Goal: Task Accomplishment & Management: Use online tool/utility

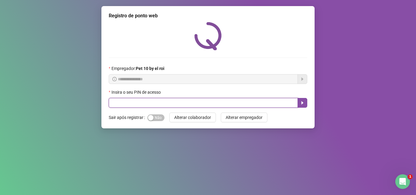
click at [235, 103] on input "text" at bounding box center [203, 103] width 189 height 10
type input "*****"
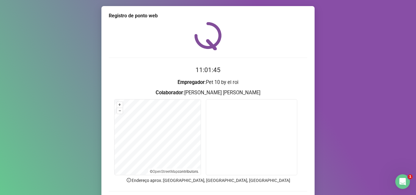
scroll to position [30, 0]
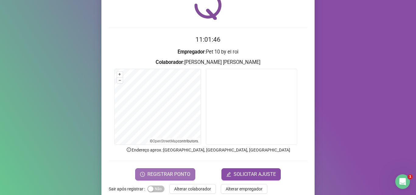
click at [180, 174] on span "REGISTRAR PONTO" at bounding box center [168, 174] width 43 height 7
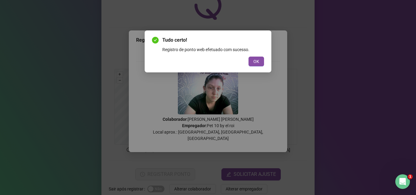
click at [248, 60] on div "OK" at bounding box center [208, 62] width 112 height 10
click at [250, 60] on button "OK" at bounding box center [256, 62] width 16 height 10
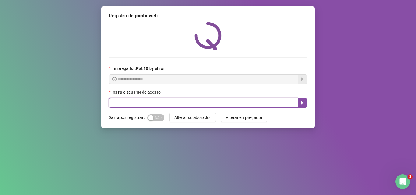
drag, startPoint x: 211, startPoint y: 106, endPoint x: 211, endPoint y: 102, distance: 3.7
click at [211, 103] on input "text" at bounding box center [203, 103] width 189 height 10
type input "*****"
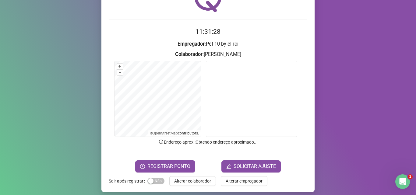
scroll to position [43, 0]
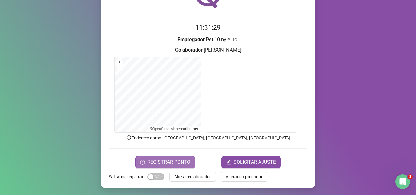
click at [169, 163] on span "REGISTRAR PONTO" at bounding box center [168, 162] width 43 height 7
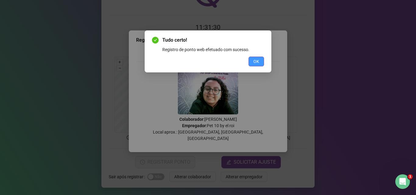
click at [256, 63] on span "OK" at bounding box center [256, 61] width 6 height 7
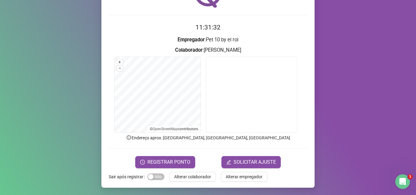
drag, startPoint x: 188, startPoint y: 175, endPoint x: 194, endPoint y: 172, distance: 6.3
click at [190, 174] on span "Alterar colaborador" at bounding box center [192, 176] width 37 height 7
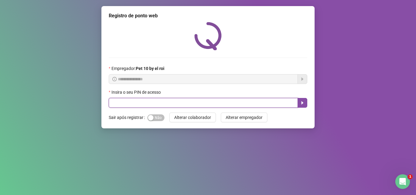
click at [168, 103] on input "text" at bounding box center [203, 103] width 189 height 10
type input "*****"
click at [302, 104] on icon "caret-right" at bounding box center [302, 102] width 2 height 3
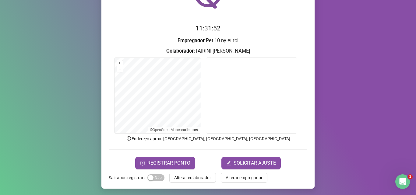
scroll to position [43, 0]
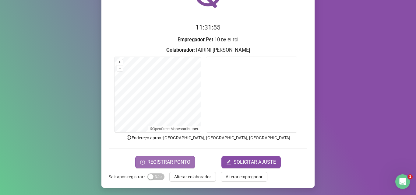
click at [169, 160] on span "REGISTRAR PONTO" at bounding box center [168, 162] width 43 height 7
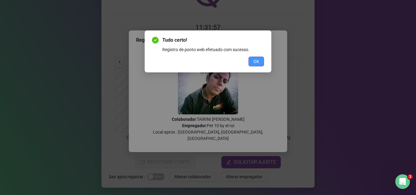
click at [256, 58] on button "OK" at bounding box center [256, 62] width 16 height 10
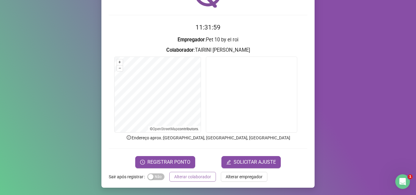
click at [201, 178] on span "Alterar colaborador" at bounding box center [192, 176] width 37 height 7
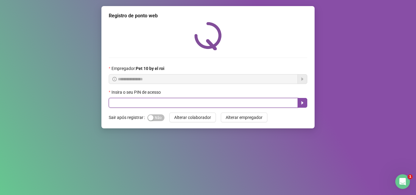
click at [187, 104] on input "text" at bounding box center [203, 103] width 189 height 10
type input "*****"
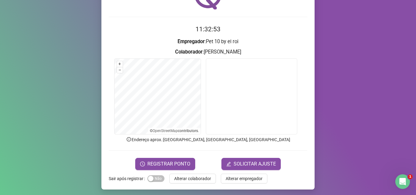
scroll to position [43, 0]
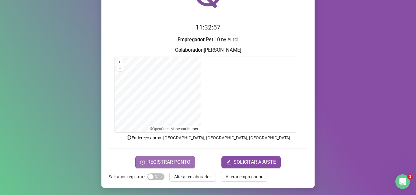
click at [173, 156] on button "REGISTRAR PONTO" at bounding box center [165, 162] width 60 height 12
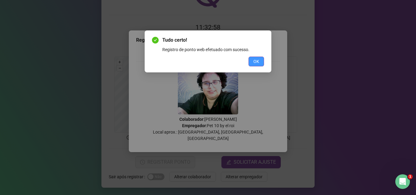
click at [253, 64] on span "OK" at bounding box center [256, 61] width 6 height 7
